Goal: Task Accomplishment & Management: Complete application form

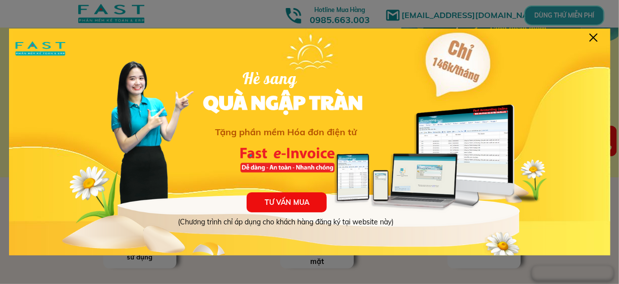
click at [589, 36] on div "TƯ VẤN MUA (Chương trình chỉ áp dụng cho khách hàng đăng ký tại website này) Hè…" at bounding box center [309, 154] width 601 height 251
click at [592, 35] on div at bounding box center [593, 38] width 8 height 8
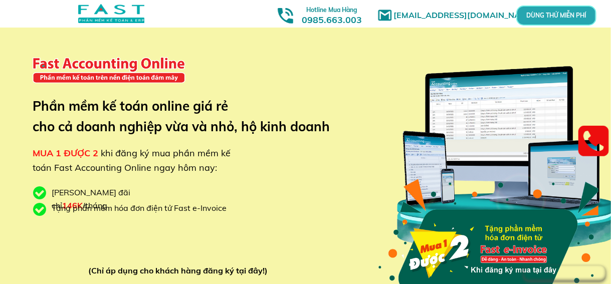
scroll to position [150, 0]
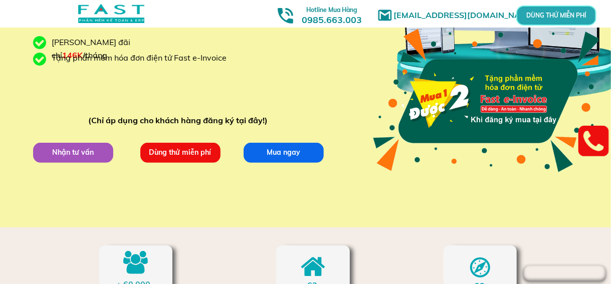
click at [191, 142] on p "Dùng thử miễn phí" at bounding box center [180, 152] width 80 height 20
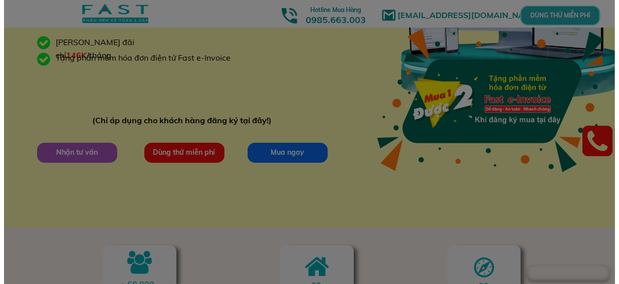
scroll to position [0, 0]
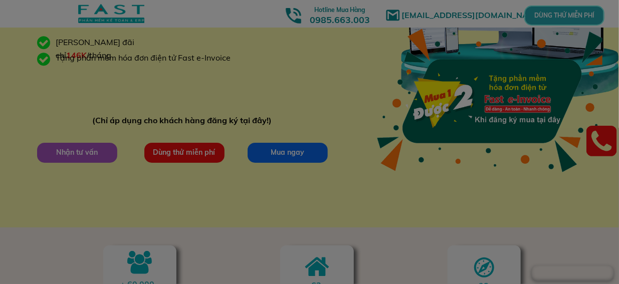
click at [189, 147] on div at bounding box center [309, 142] width 619 height 284
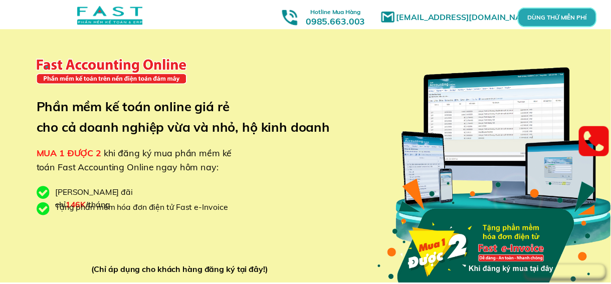
scroll to position [150, 0]
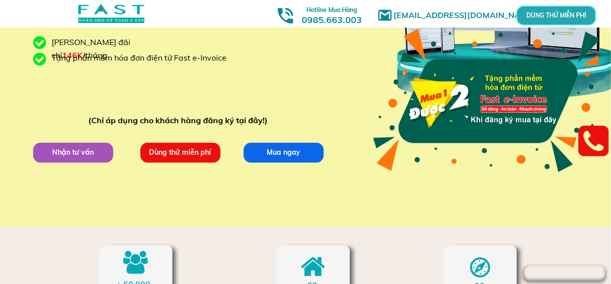
click at [208, 150] on p "Dùng thử miễn phí" at bounding box center [180, 153] width 80 height 20
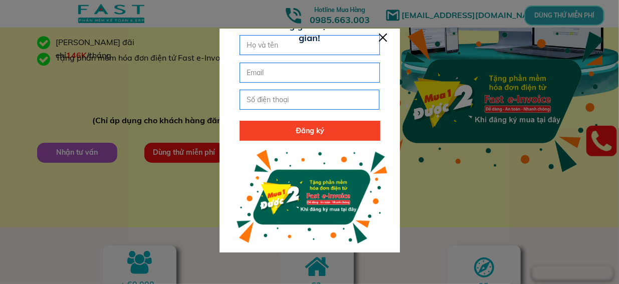
scroll to position [0, 0]
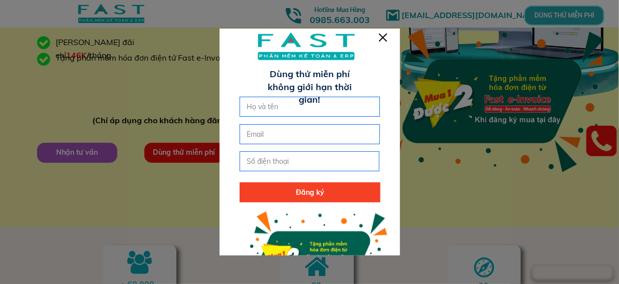
click at [306, 109] on input "text" at bounding box center [309, 106] width 131 height 19
type input "t"
type input "[PERSON_NAME]"
type input "[EMAIL_ADDRESS][DOMAIN_NAME]"
type input "0973485866"
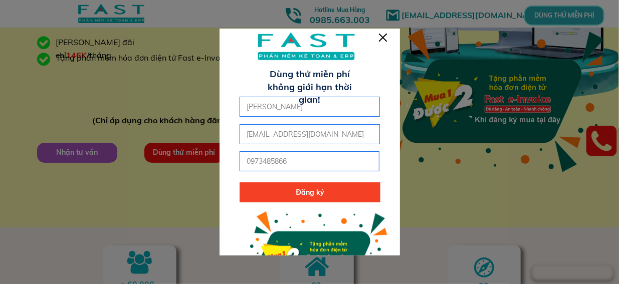
click at [354, 188] on p "Đăng ký" at bounding box center [310, 192] width 140 height 20
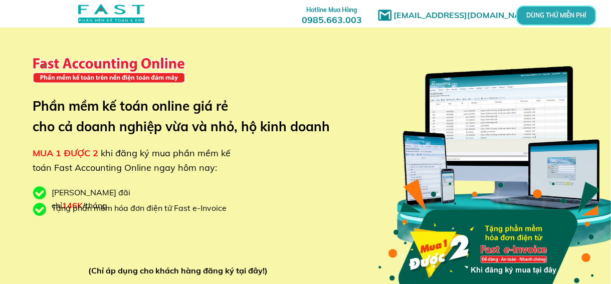
type input "[PERSON_NAME]"
type input "[EMAIL_ADDRESS][DOMAIN_NAME]"
type input "0973485866"
type input "[PERSON_NAME]"
type input "[EMAIL_ADDRESS][DOMAIN_NAME]"
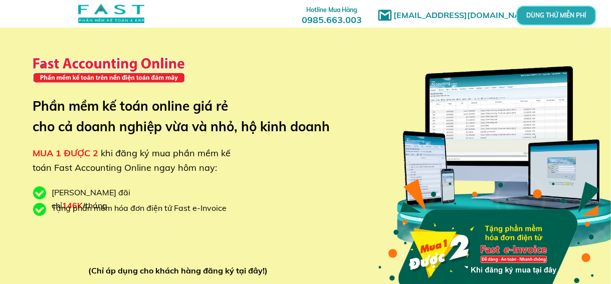
type input "0973485866"
type input "[PERSON_NAME]"
type input "[EMAIL_ADDRESS][DOMAIN_NAME]"
type input "0973485866"
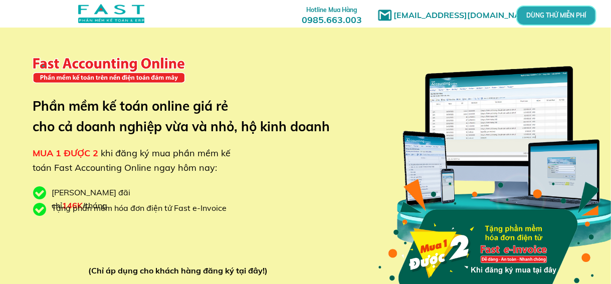
type input "[PERSON_NAME]"
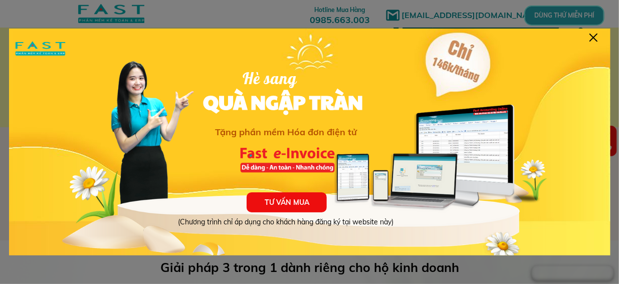
click at [595, 37] on div at bounding box center [593, 38] width 8 height 8
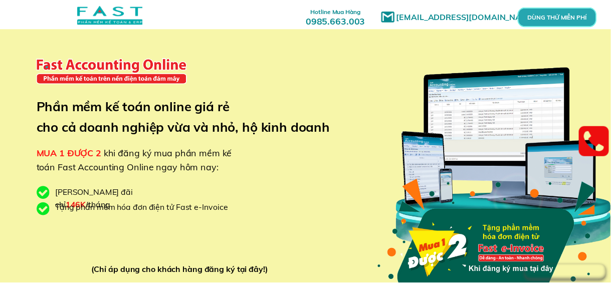
scroll to position [251, 0]
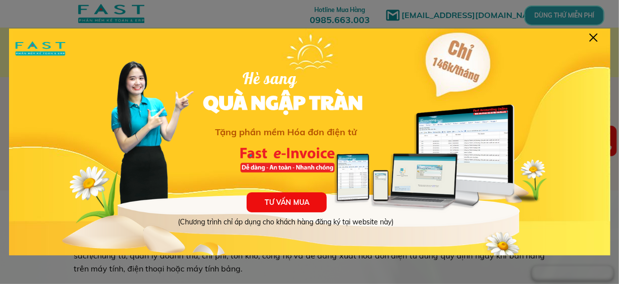
scroll to position [15, 0]
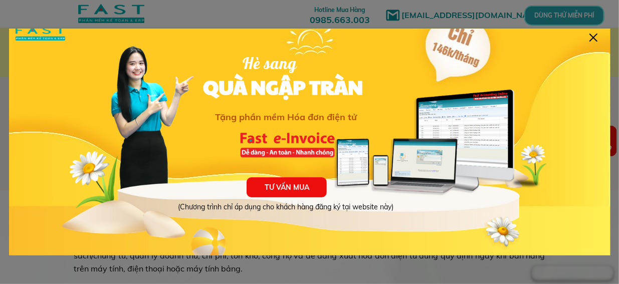
click at [591, 35] on div at bounding box center [593, 38] width 8 height 8
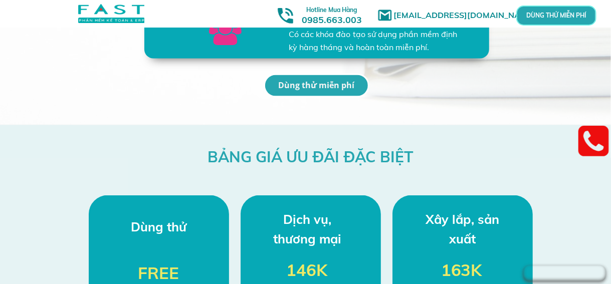
scroll to position [2401, 0]
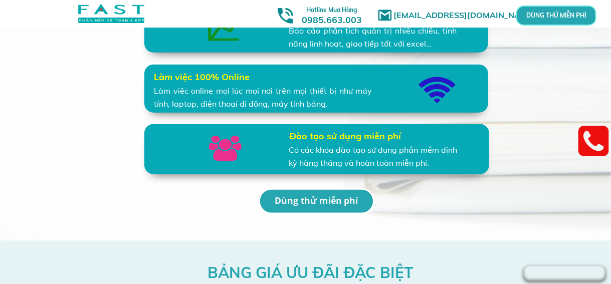
click at [317, 195] on p "Dùng thử miễn phí" at bounding box center [316, 201] width 113 height 23
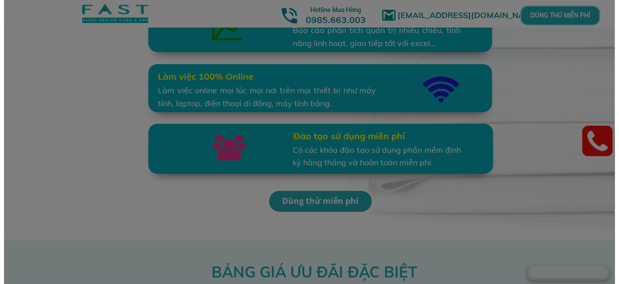
scroll to position [0, 0]
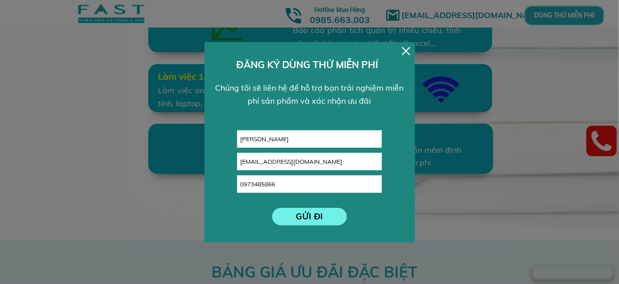
click at [409, 48] on div at bounding box center [406, 51] width 8 height 8
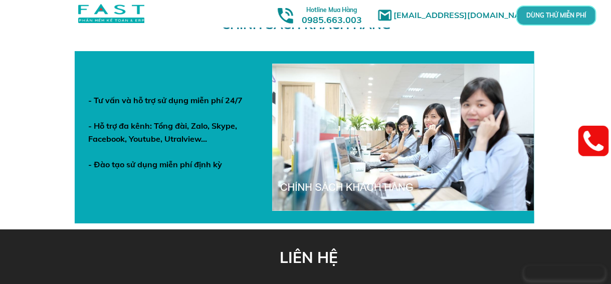
scroll to position [3507, 0]
